Goal: Find specific page/section

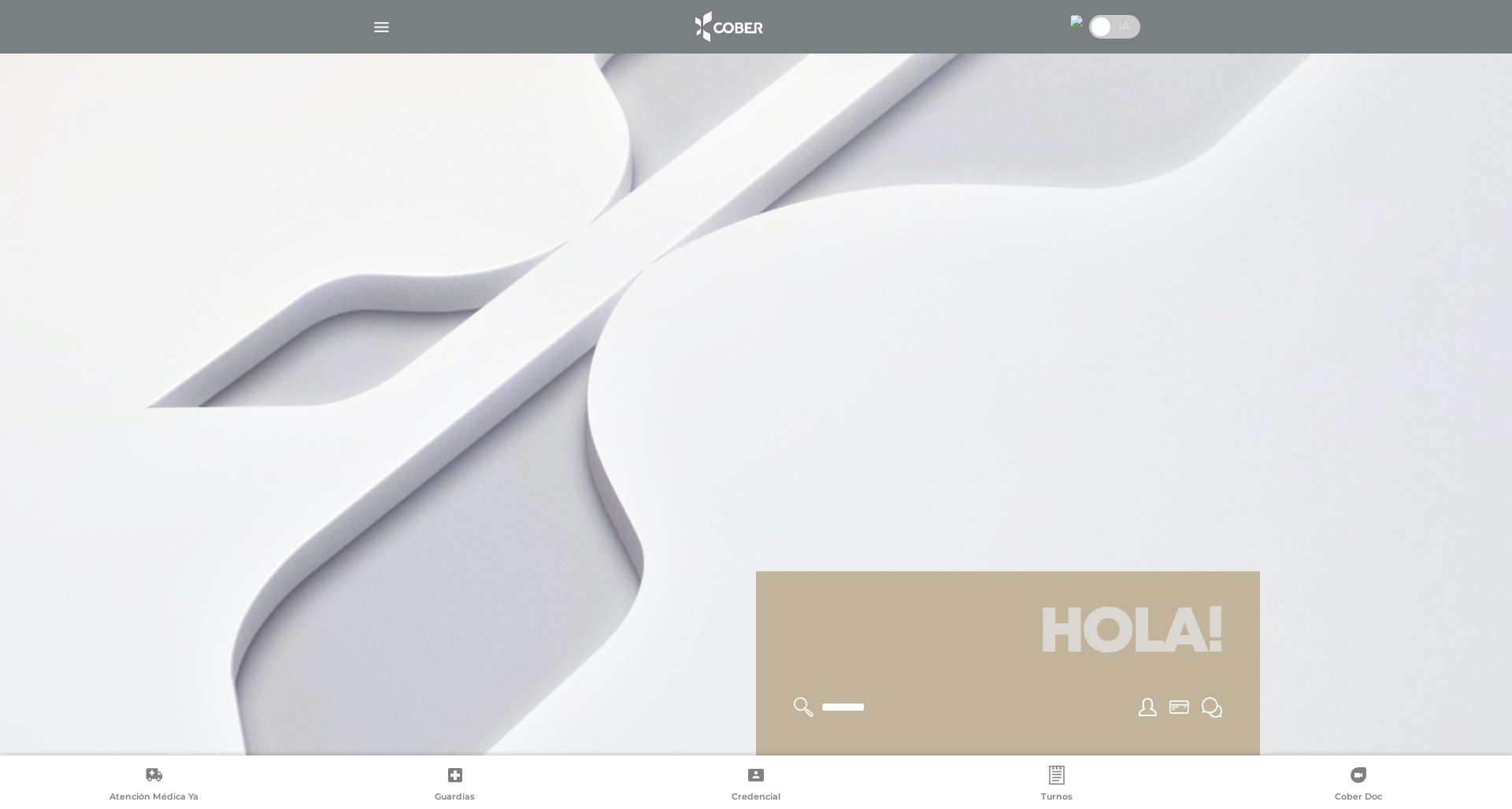
click at [1042, 24] on span at bounding box center [1101, 26] width 24 height 24
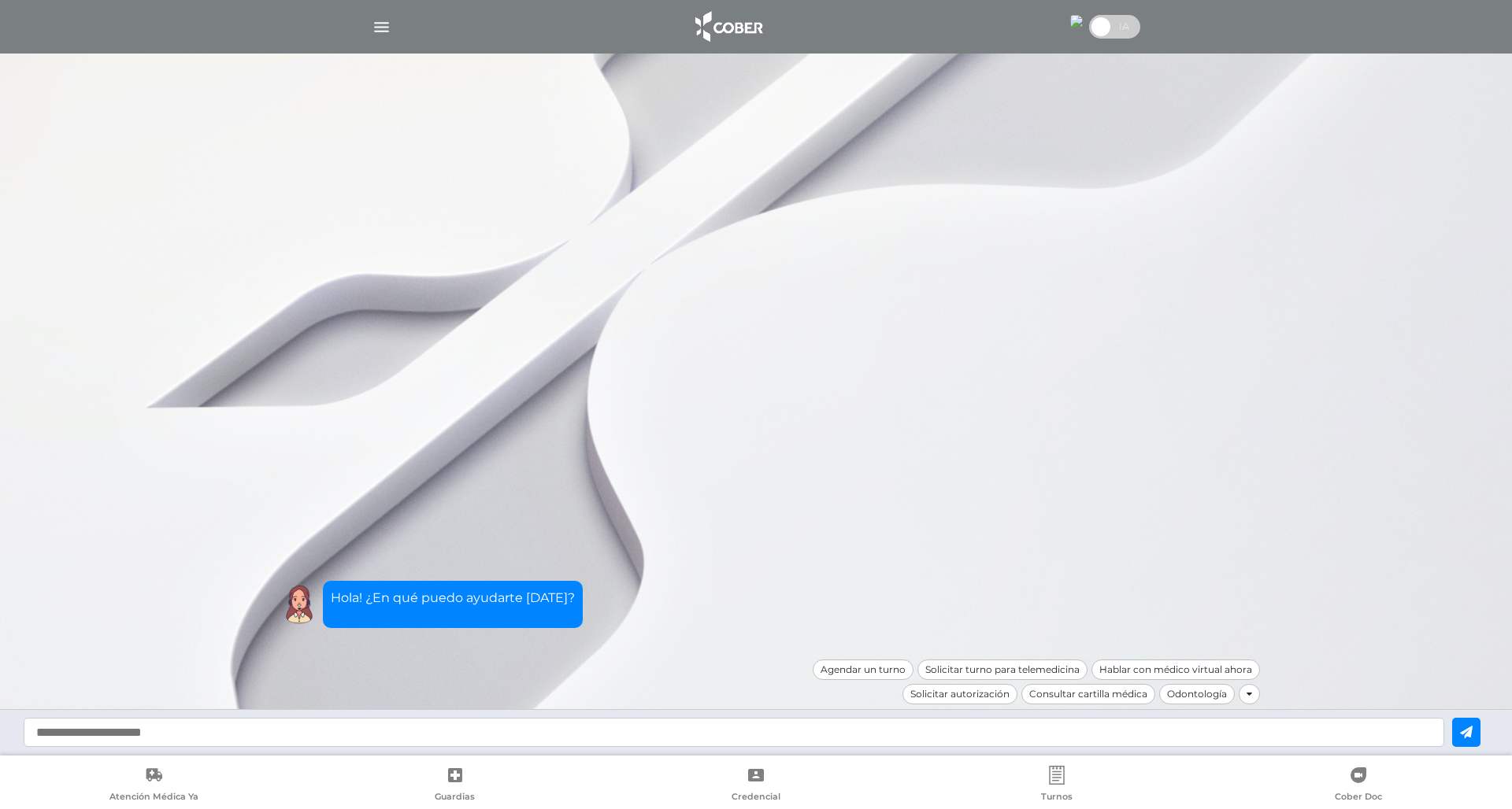
click at [514, 736] on input "text" at bounding box center [734, 732] width 1421 height 29
type input "**********"
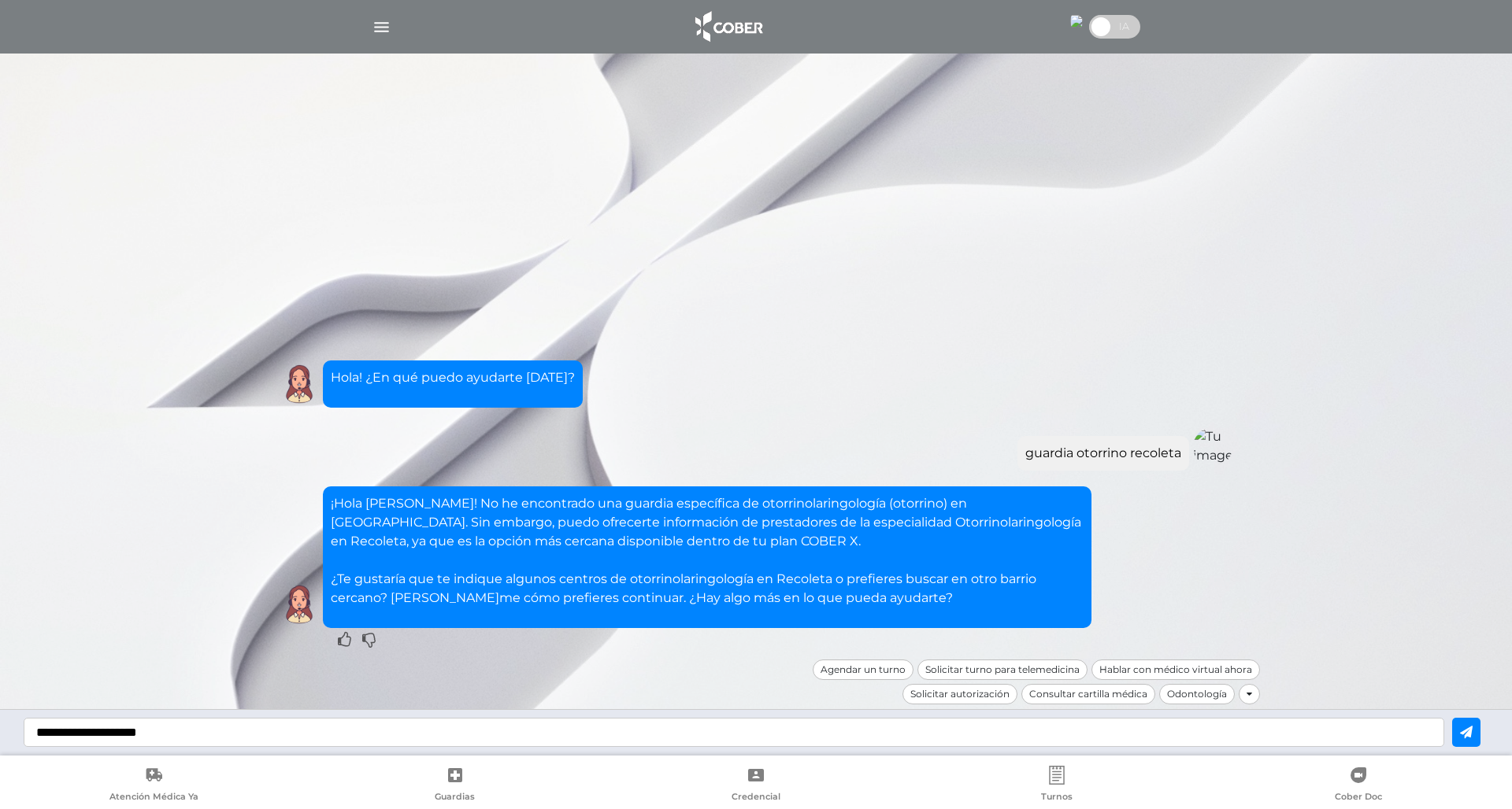
type input "**********"
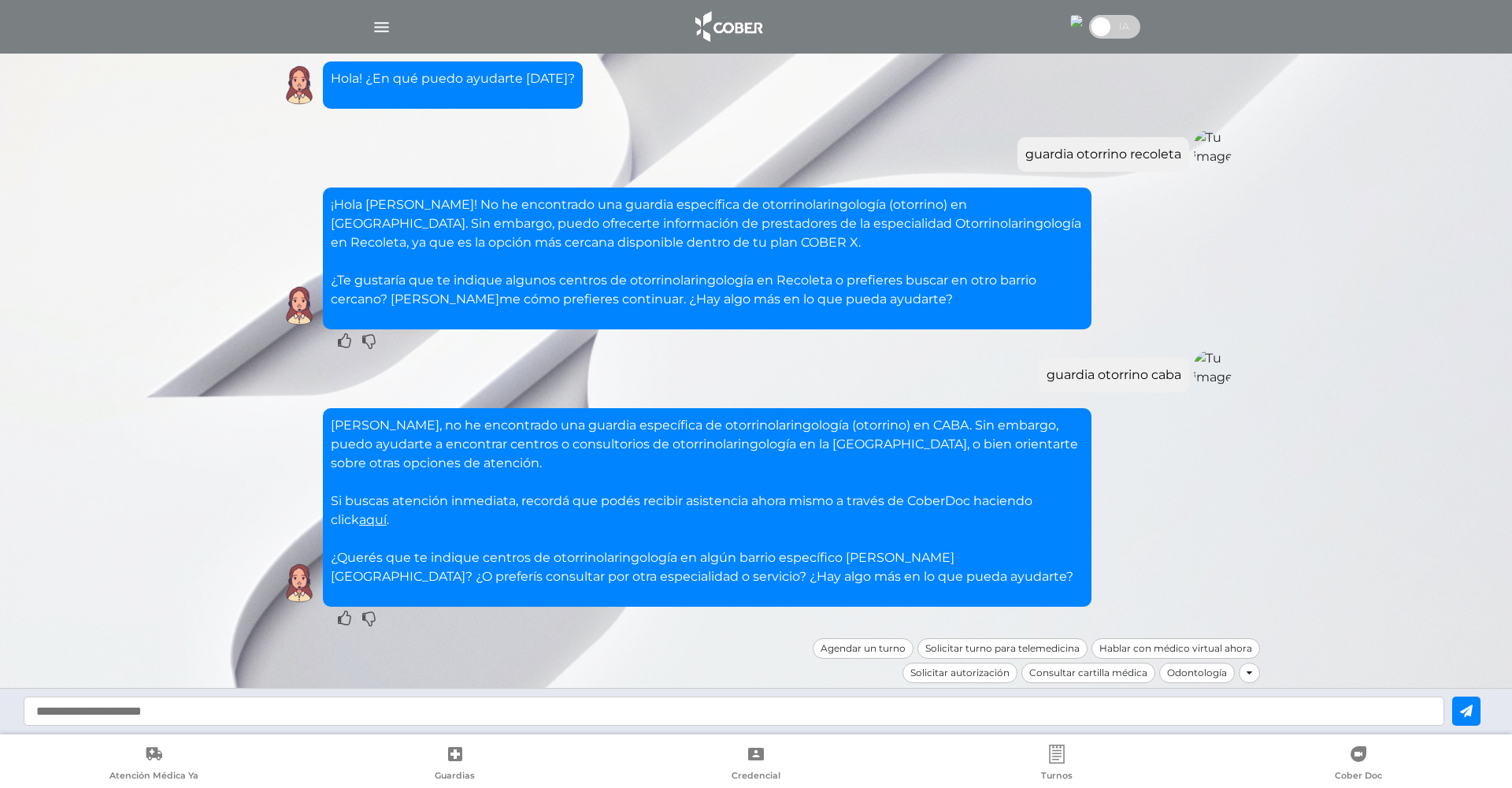
scroll to position [9, 0]
click at [386, 27] on img "button" at bounding box center [382, 27] width 20 height 20
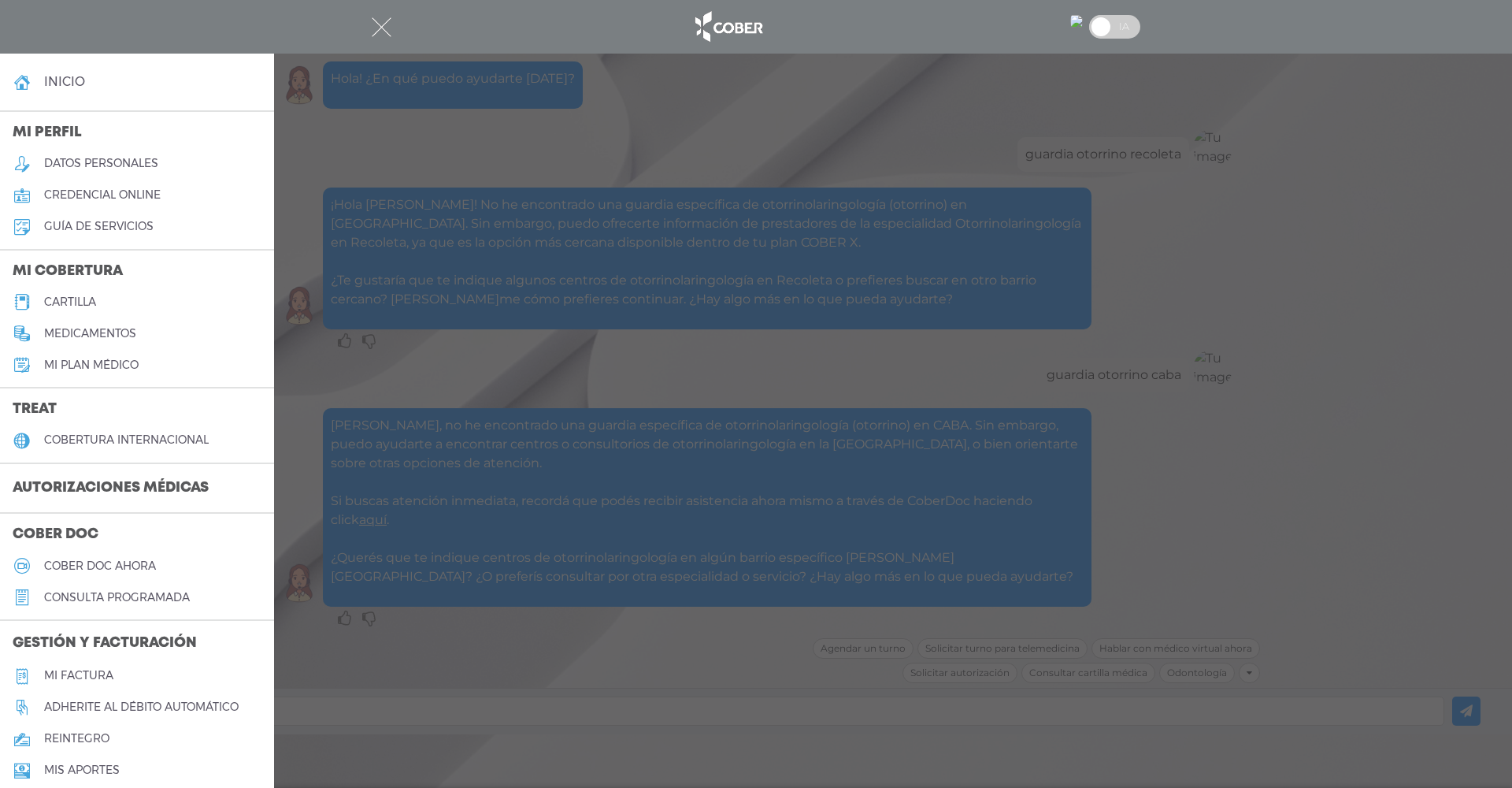
click at [65, 301] on h5 "cartilla" at bounding box center [69, 302] width 52 height 13
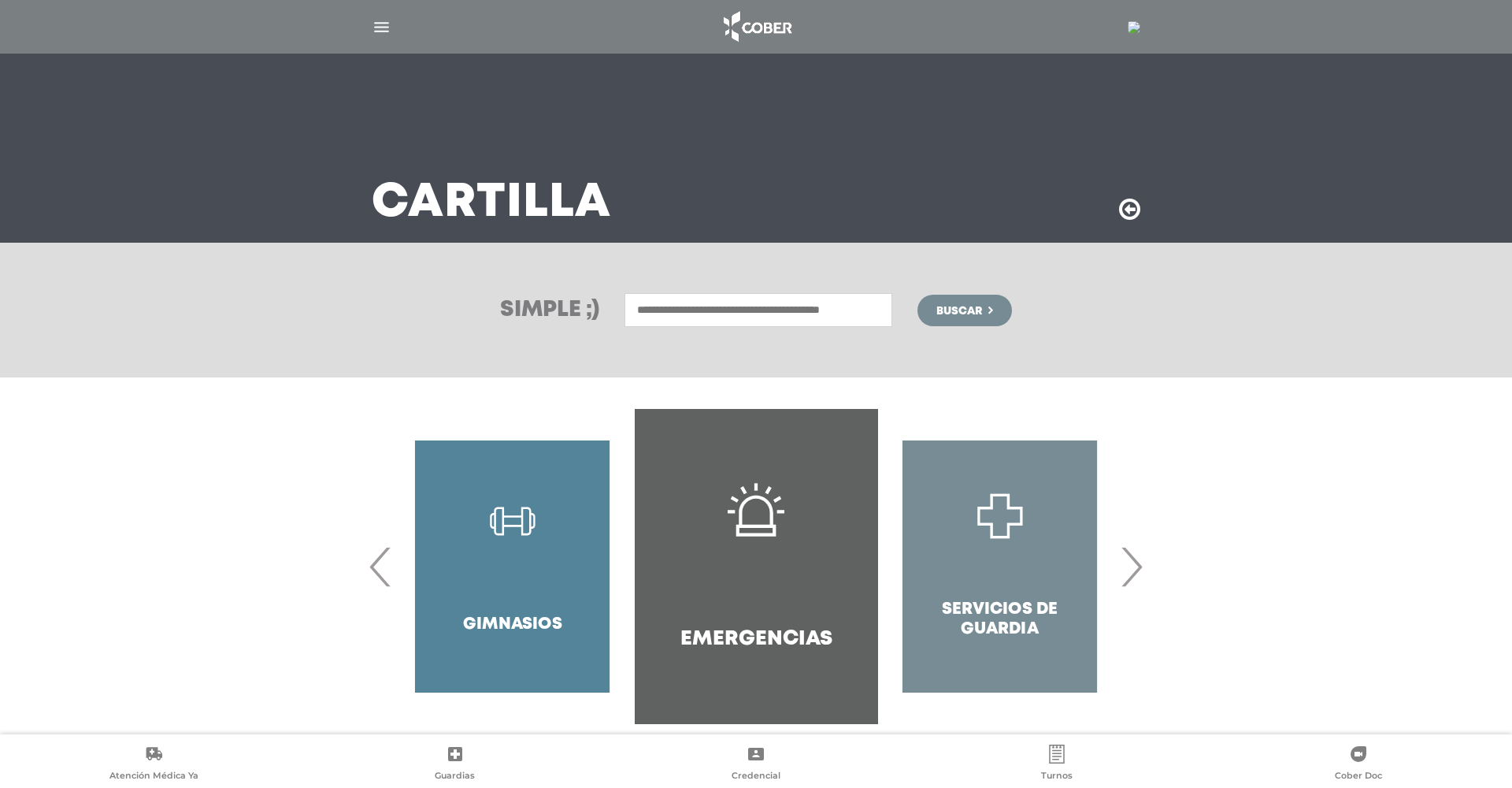
click at [1135, 565] on span "›" at bounding box center [1130, 566] width 31 height 85
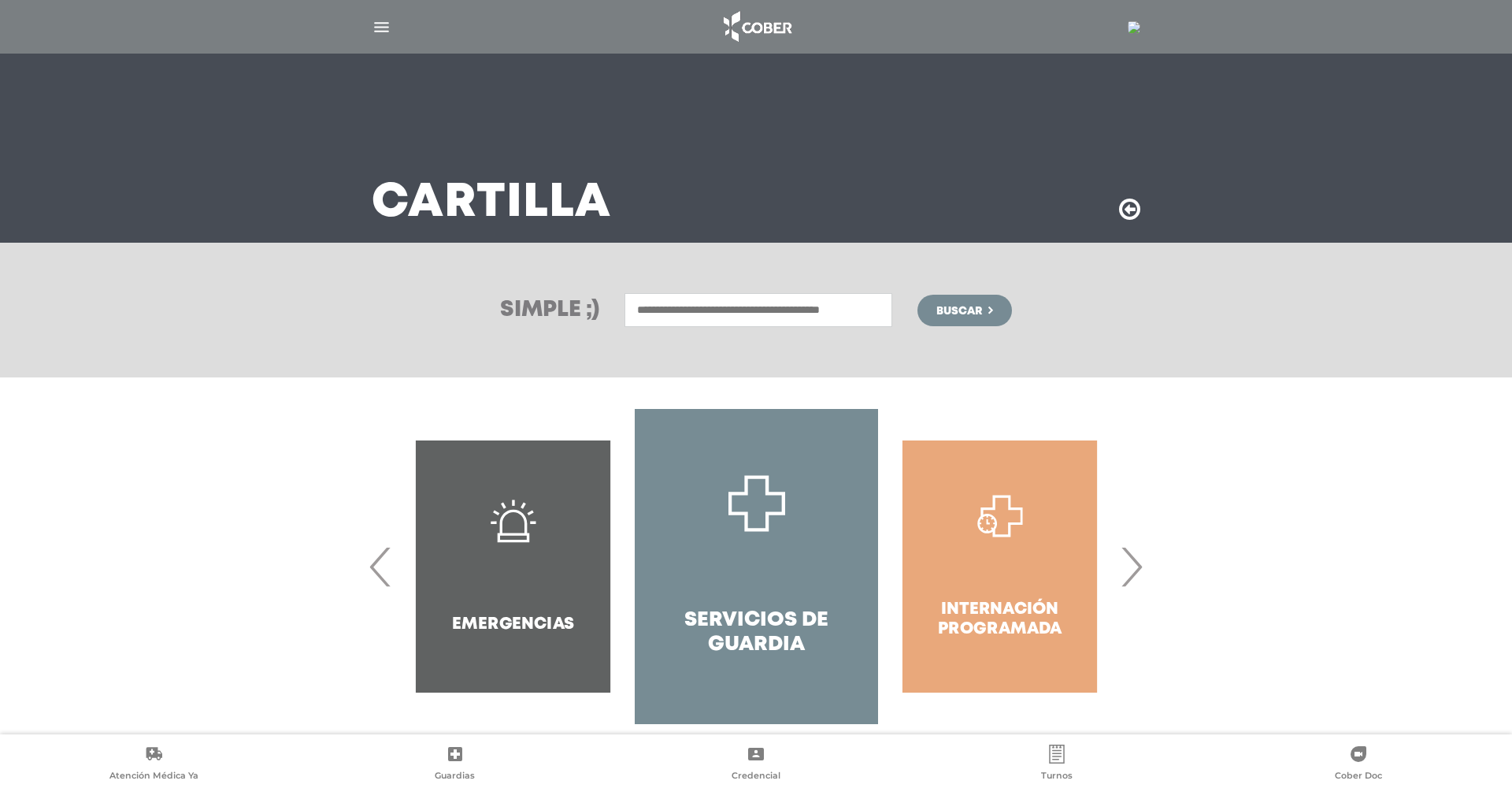
click at [784, 559] on link "Servicios de Guardia" at bounding box center [756, 567] width 244 height 316
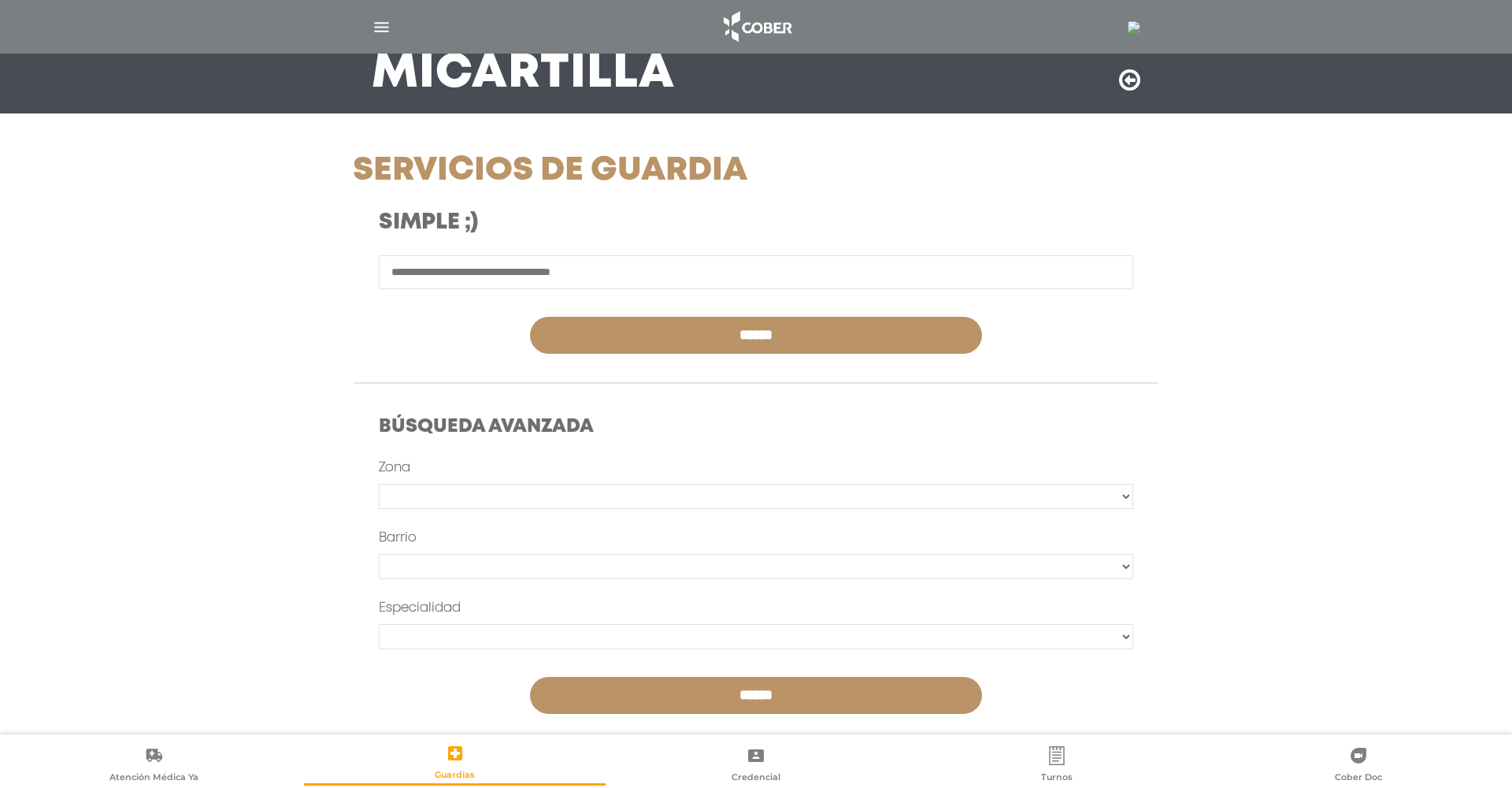
scroll to position [128, 0]
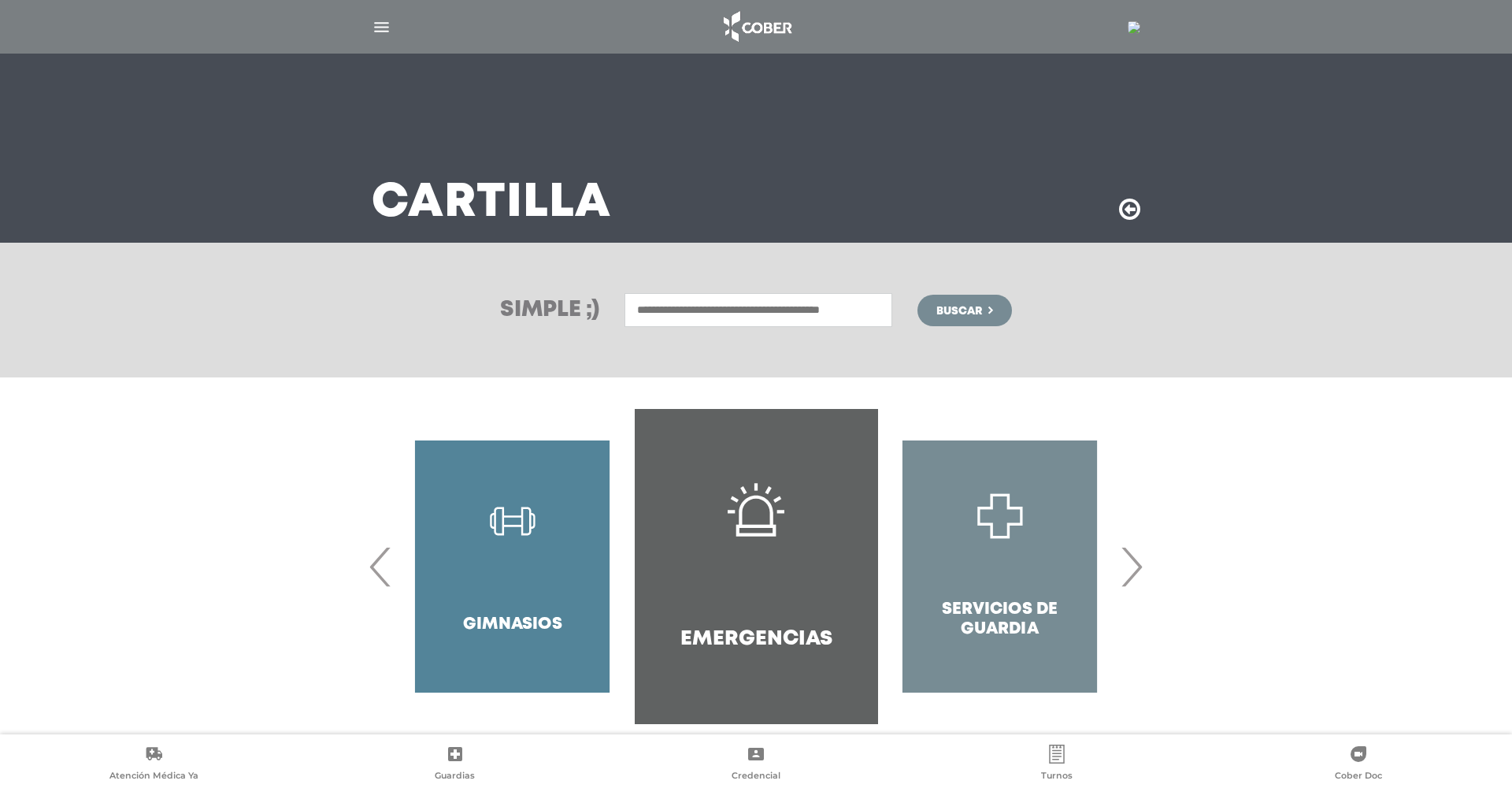
click at [1130, 573] on span "›" at bounding box center [1130, 566] width 31 height 85
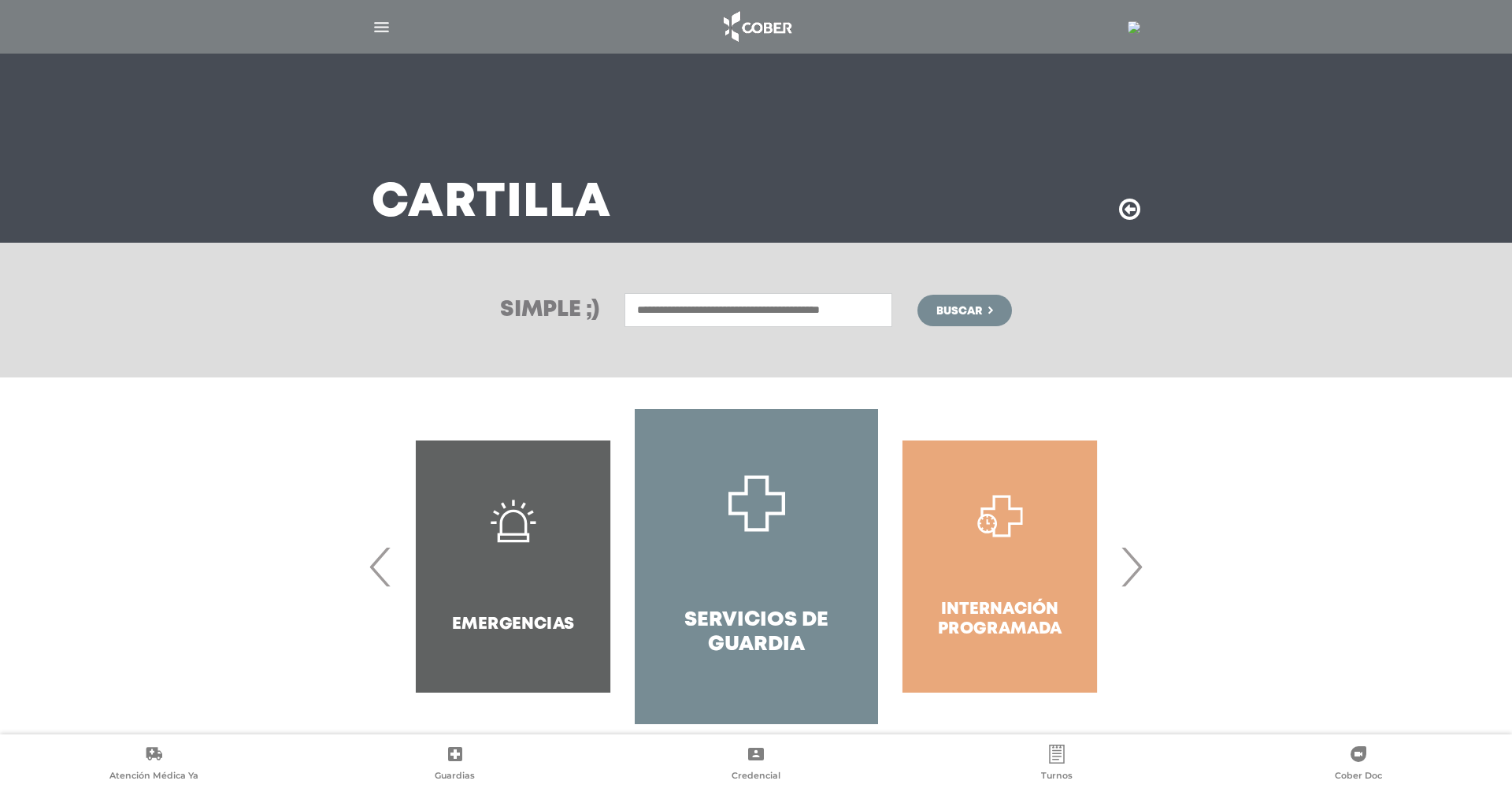
click at [1130, 573] on span "›" at bounding box center [1130, 566] width 31 height 85
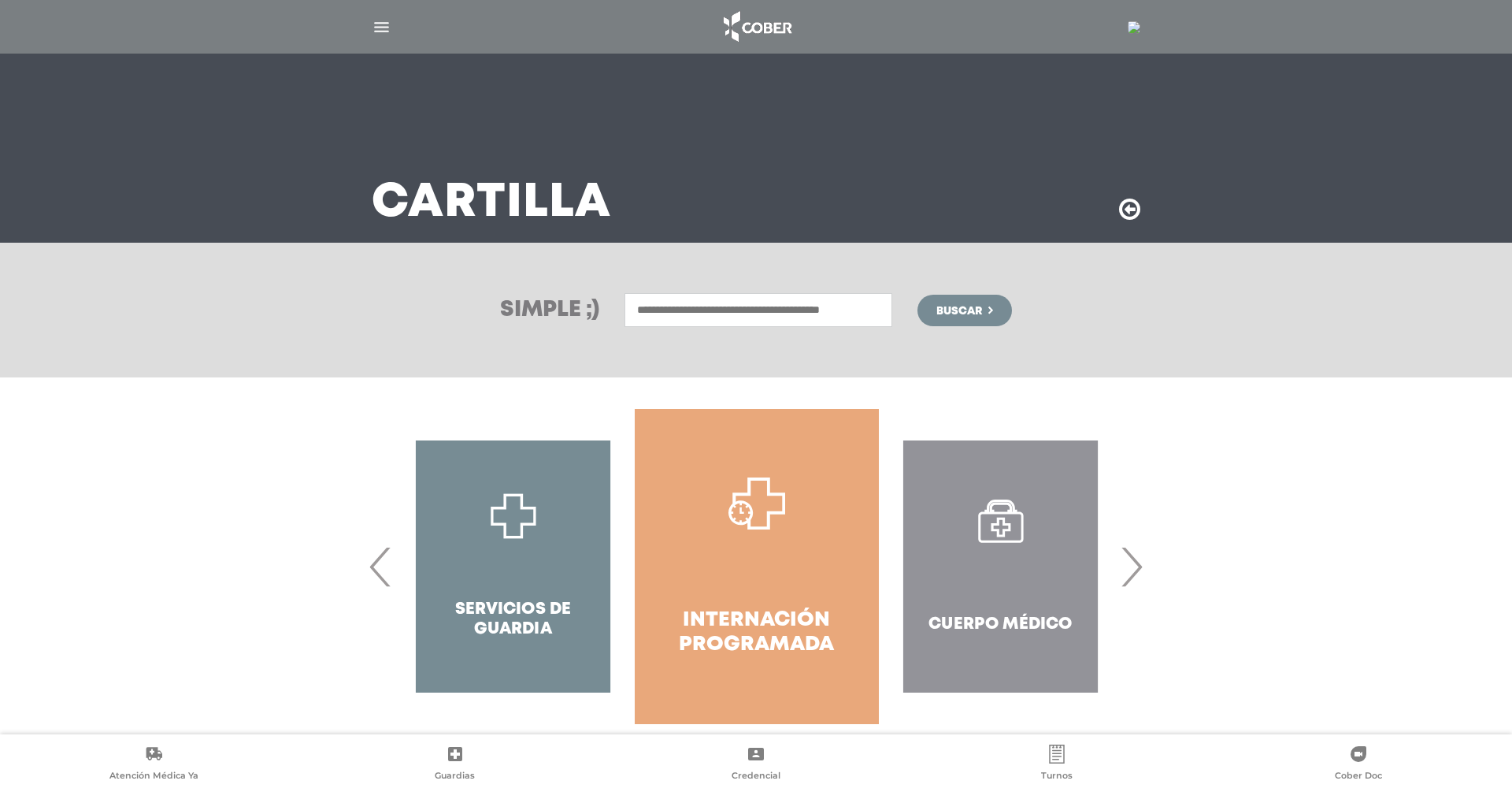
click at [1130, 573] on span "›" at bounding box center [1130, 566] width 31 height 85
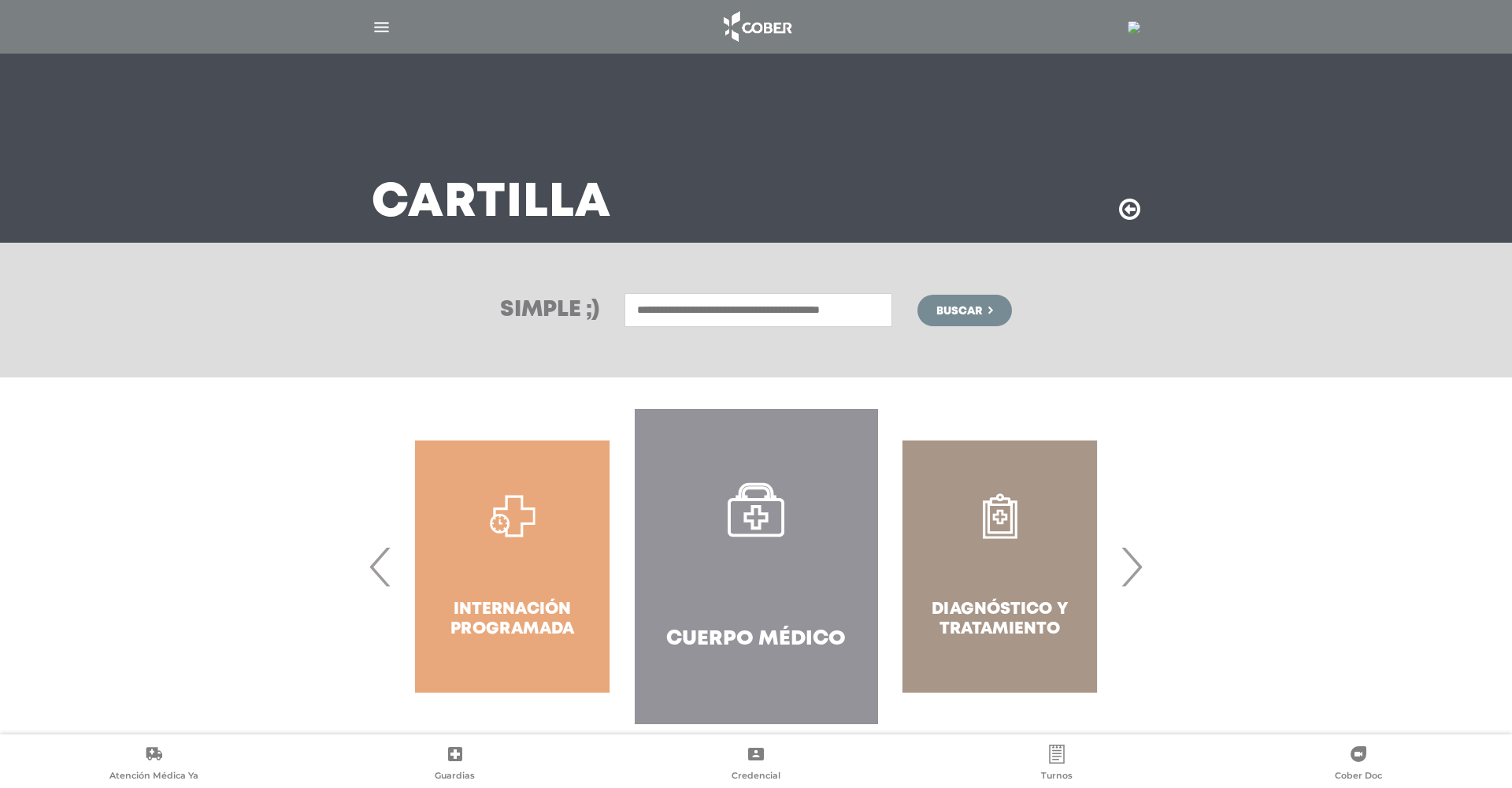
click at [795, 587] on link "Cuerpo Médico" at bounding box center [756, 567] width 244 height 316
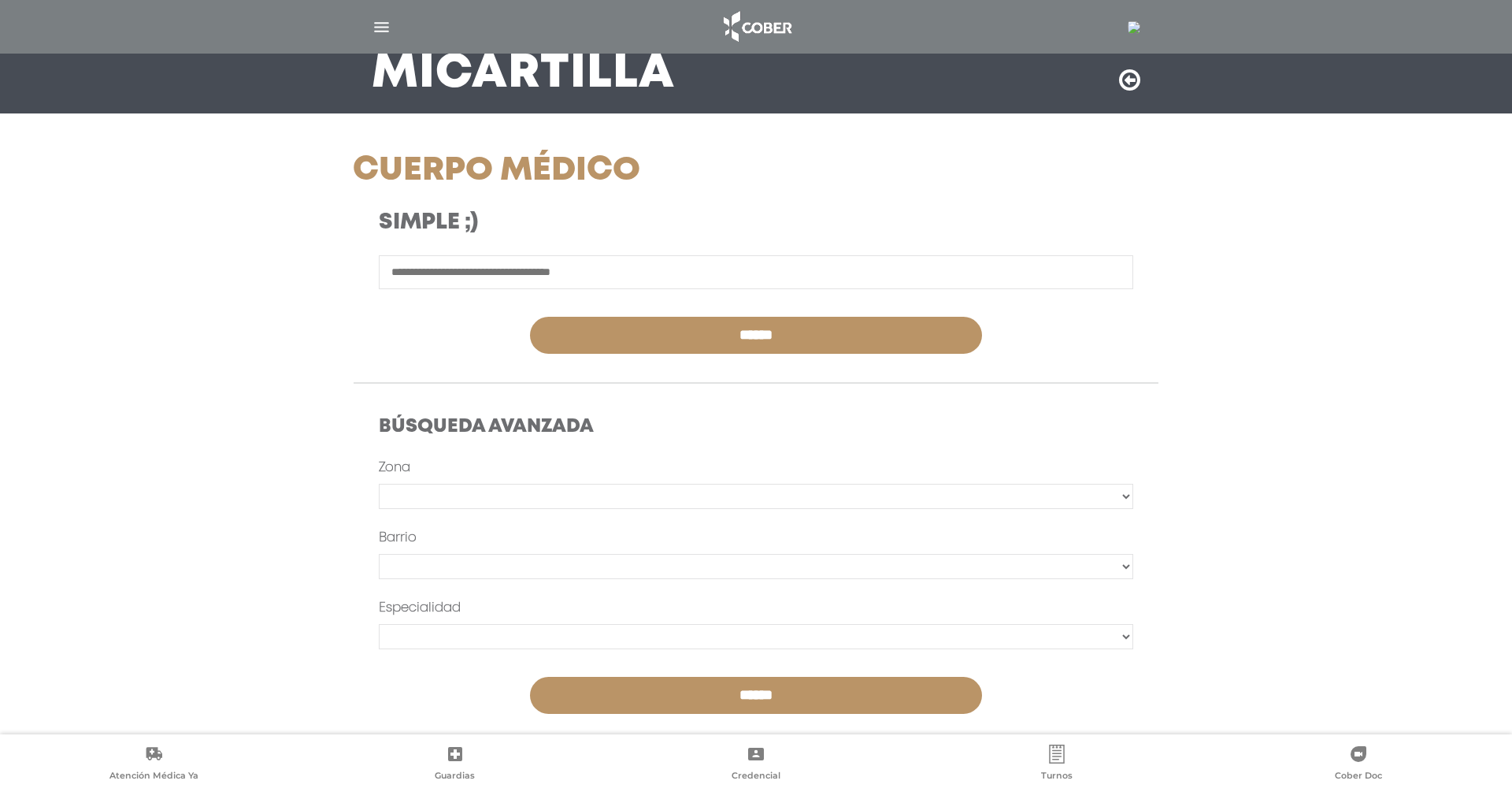
scroll to position [128, 0]
select select "**********"
click at [670, 677] on input "******" at bounding box center [756, 695] width 453 height 37
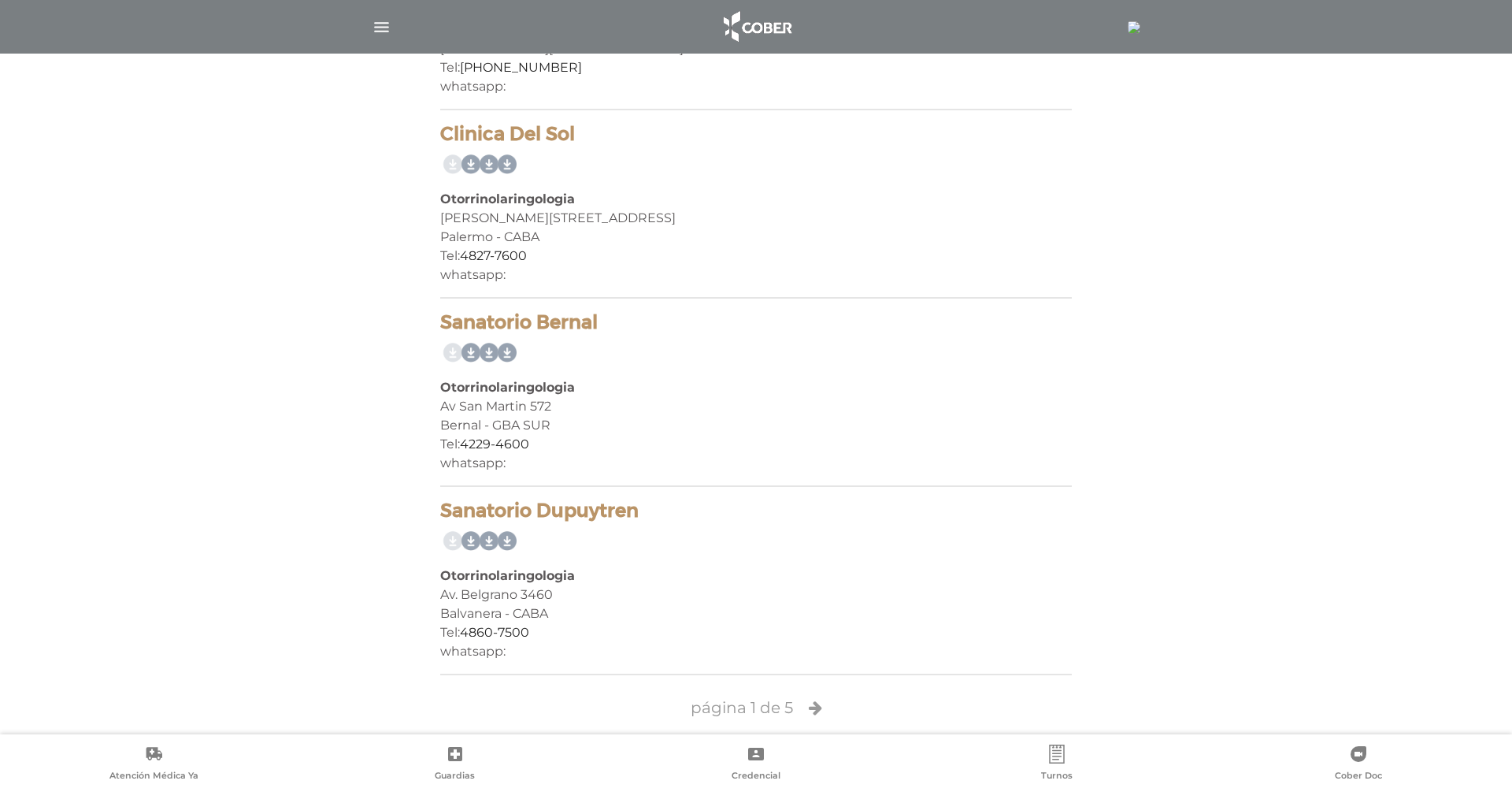
scroll to position [3487, 0]
click at [815, 700] on icon at bounding box center [816, 708] width 13 height 16
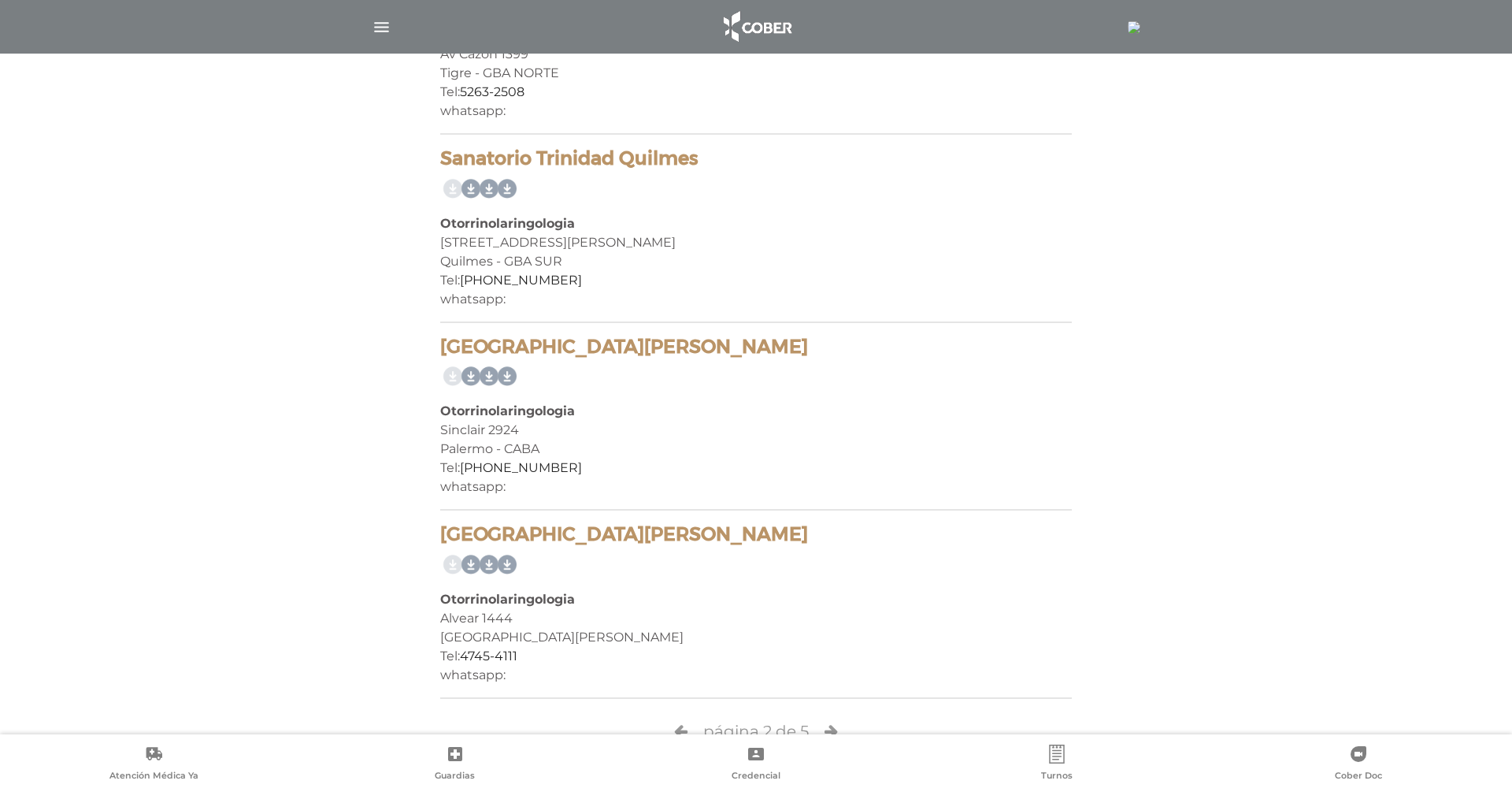
scroll to position [3862, 0]
click at [832, 724] on icon at bounding box center [832, 732] width 13 height 16
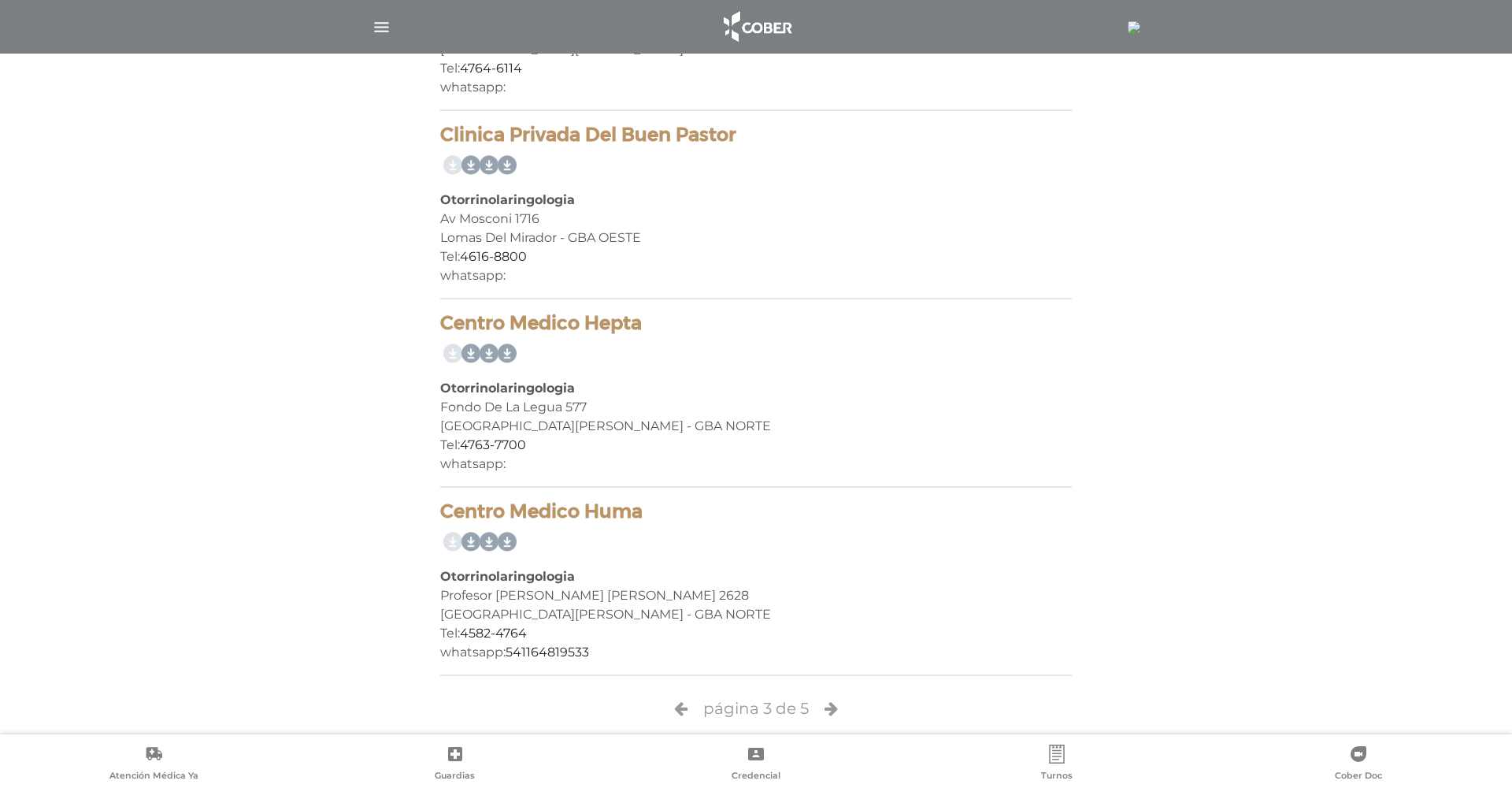
scroll to position [3674, 0]
click at [828, 701] on icon at bounding box center [832, 709] width 13 height 16
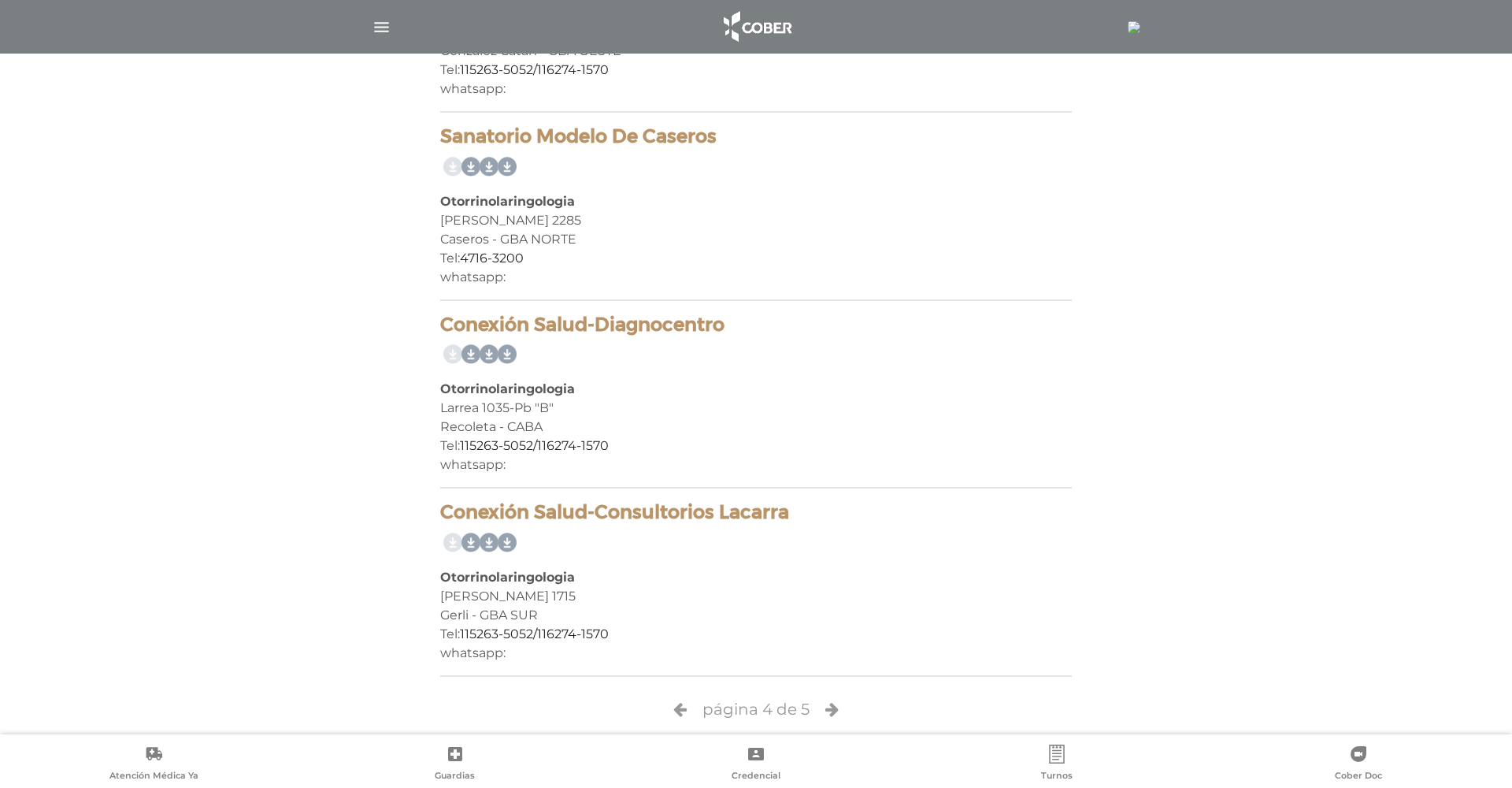
scroll to position [4049, 0]
click at [833, 702] on icon at bounding box center [832, 710] width 13 height 16
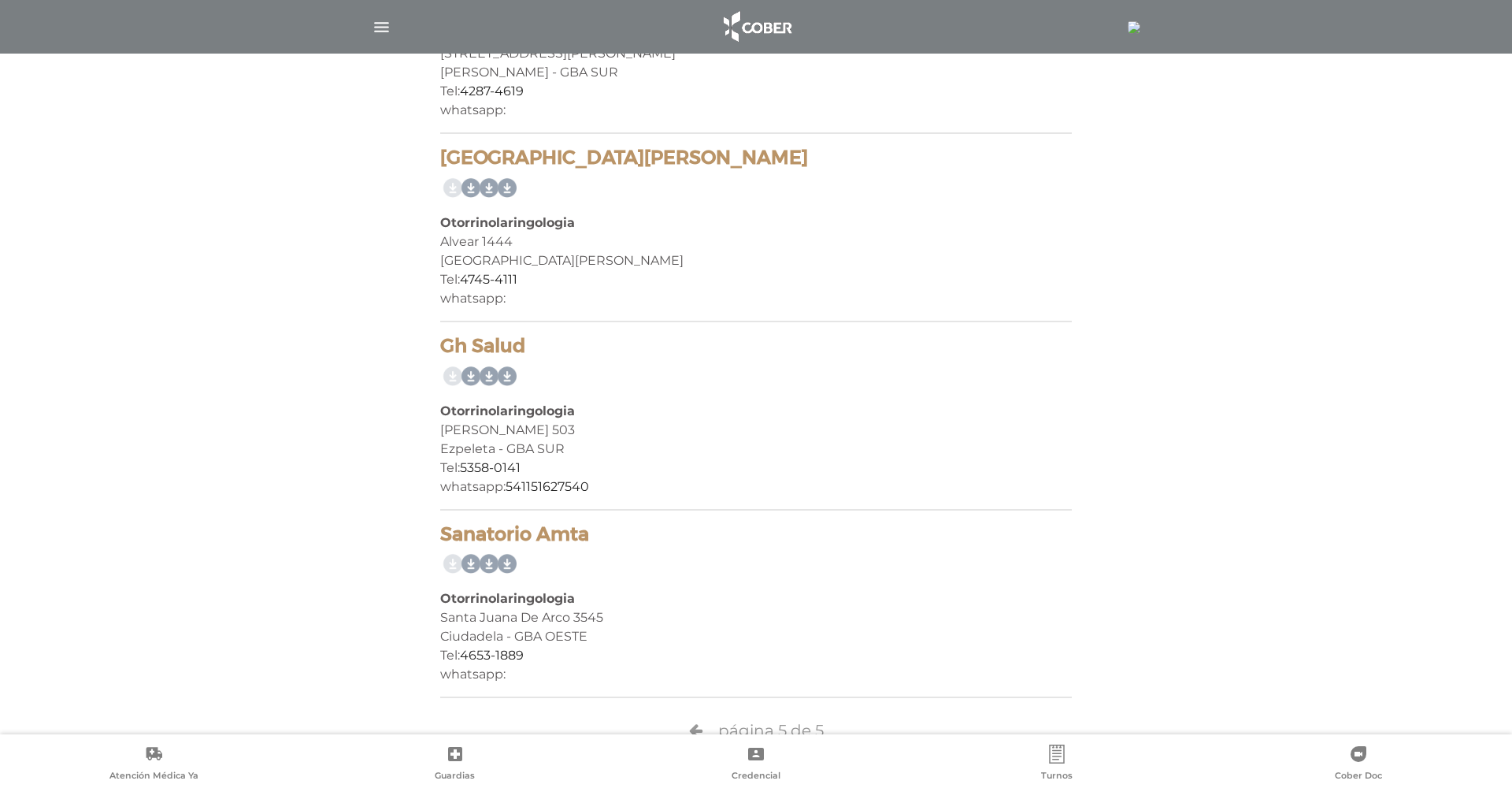
scroll to position [3674, 0]
